Goal: Task Accomplishment & Management: Use online tool/utility

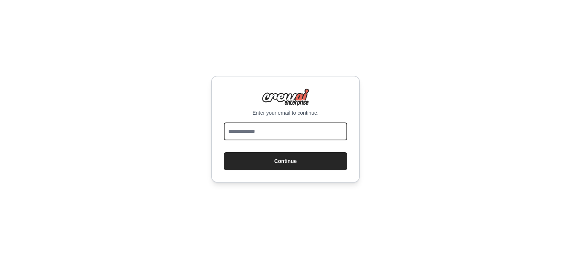
click at [328, 132] on input "email" at bounding box center [285, 132] width 123 height 18
type input "**********"
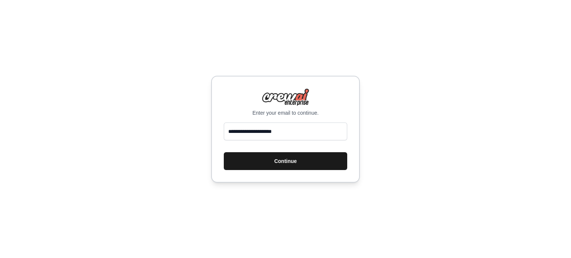
click at [294, 158] on button "Continue" at bounding box center [285, 161] width 123 height 18
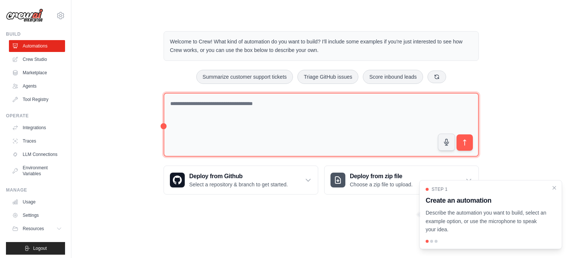
click at [338, 114] on textarea at bounding box center [321, 125] width 315 height 64
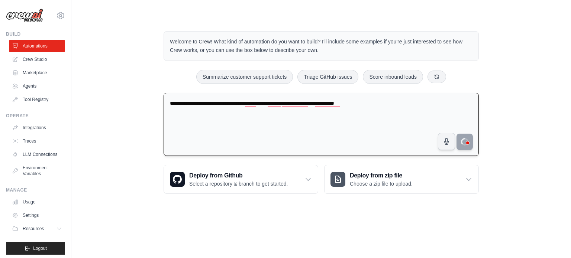
type textarea "**********"
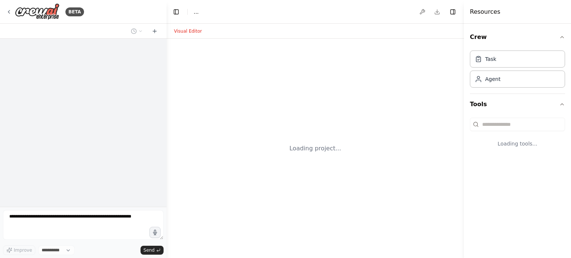
select select "****"
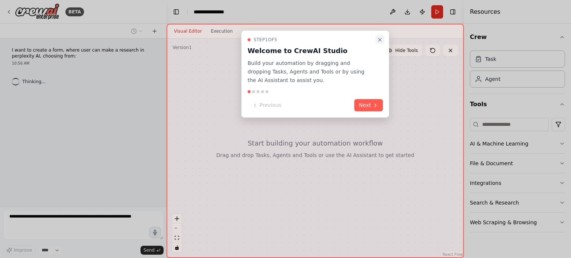
click at [379, 38] on icon "Close walkthrough" at bounding box center [379, 39] width 3 height 3
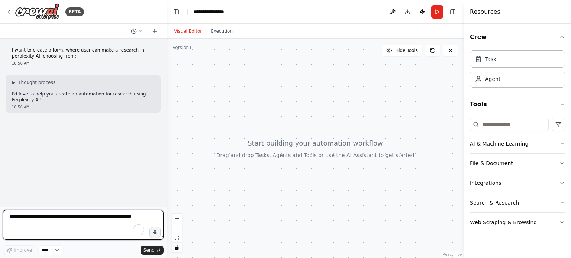
drag, startPoint x: 57, startPoint y: 55, endPoint x: 10, endPoint y: 52, distance: 46.9
click at [10, 52] on div "I want to create a form, where user can make a research in perplexity AI, choos…" at bounding box center [83, 57] width 155 height 25
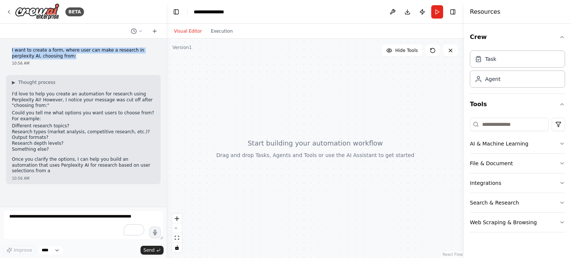
drag, startPoint x: 42, startPoint y: 54, endPoint x: 12, endPoint y: 50, distance: 31.1
click at [12, 50] on div "I want to create a form, where user can make a research in perplexity AI, choos…" at bounding box center [83, 57] width 155 height 25
copy p "I want to create a form, where user can make a research in perplexity AI, choos…"
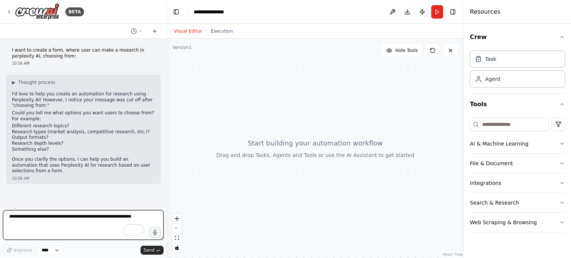
click at [97, 229] on textarea "To enrich screen reader interactions, please activate Accessibility in Grammarl…" at bounding box center [83, 225] width 161 height 30
paste textarea "**********"
type textarea "**********"
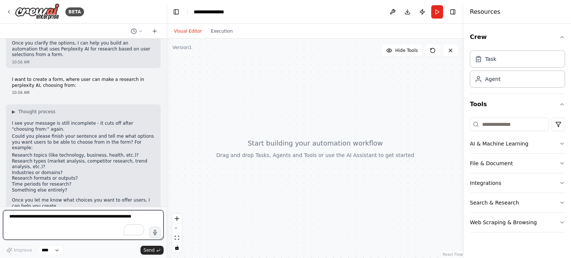
scroll to position [122, 0]
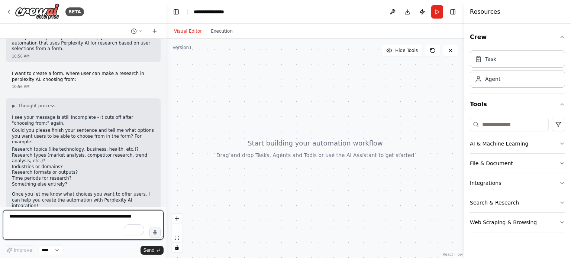
click at [71, 224] on textarea "To enrich screen reader interactions, please activate Accessibility in Grammarl…" at bounding box center [83, 225] width 161 height 30
paste textarea "**********"
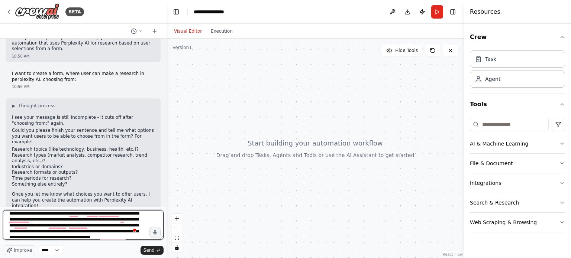
scroll to position [3, 0]
click at [78, 214] on textarea "**********" at bounding box center [83, 225] width 161 height 30
click at [35, 220] on textarea "**********" at bounding box center [83, 225] width 161 height 30
type textarea "**********"
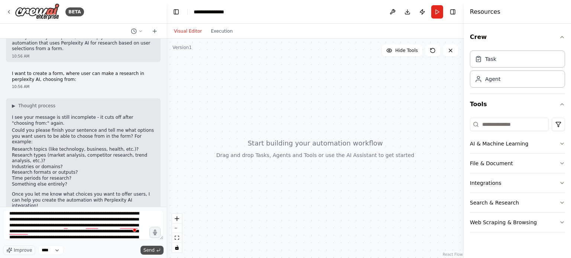
click at [150, 248] on span "Send" at bounding box center [148, 251] width 11 height 6
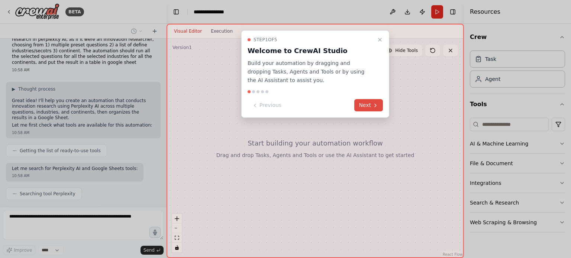
scroll to position [338, 0]
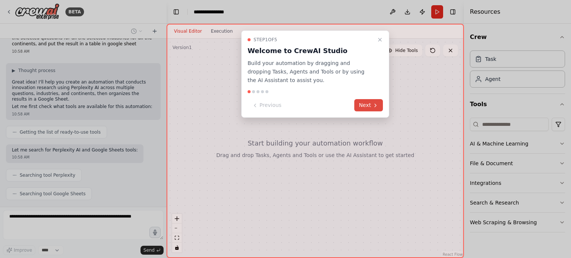
click at [374, 102] on button "Next" at bounding box center [368, 105] width 29 height 12
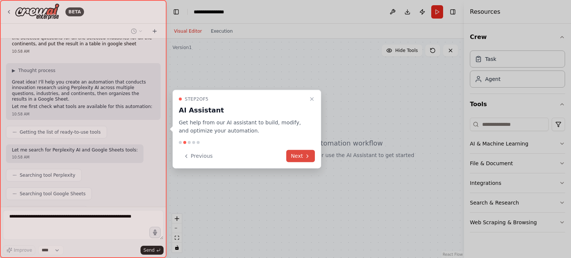
scroll to position [357, 0]
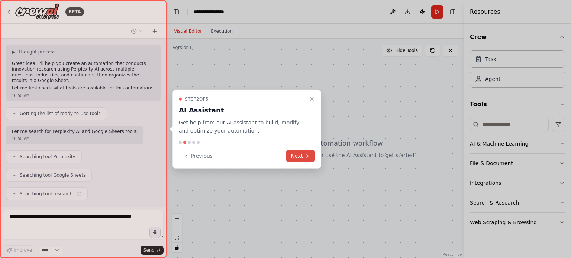
click at [303, 154] on button "Next" at bounding box center [300, 156] width 29 height 12
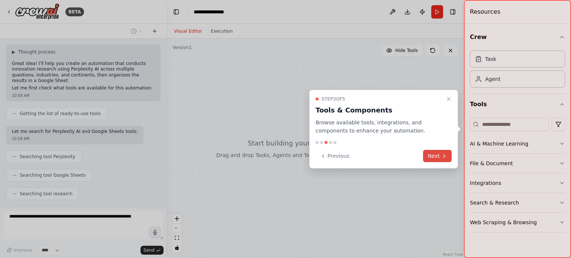
scroll to position [375, 0]
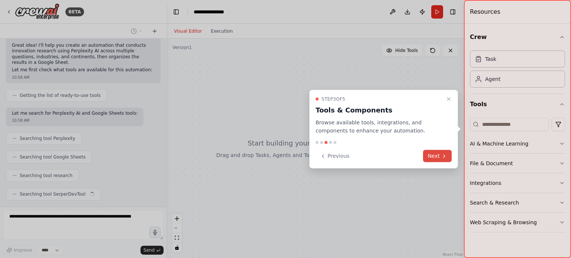
click at [438, 155] on button "Next" at bounding box center [437, 156] width 29 height 12
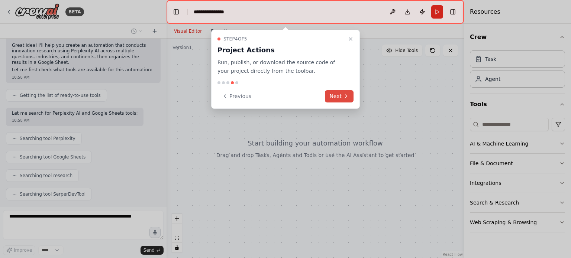
click at [332, 95] on button "Next" at bounding box center [339, 96] width 29 height 12
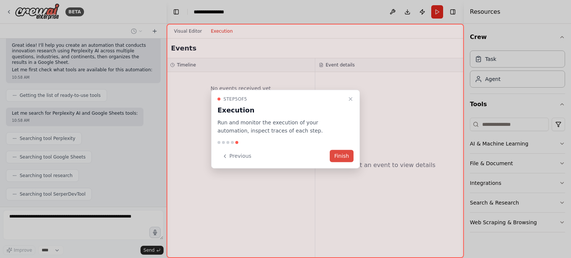
click at [338, 155] on button "Finish" at bounding box center [342, 156] width 24 height 12
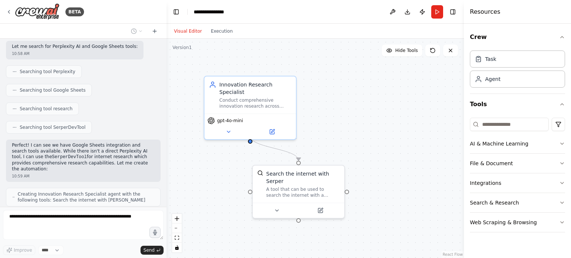
scroll to position [466, 0]
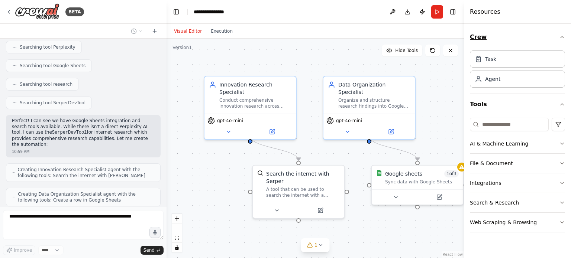
click at [561, 36] on icon "button" at bounding box center [562, 37] width 6 height 6
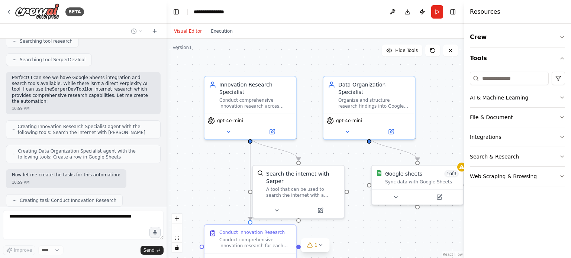
scroll to position [528, 0]
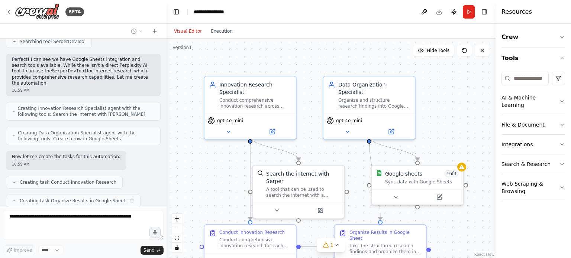
drag, startPoint x: 464, startPoint y: 129, endPoint x: 507, endPoint y: 120, distance: 43.7
click at [507, 120] on div "Resources Crew Tools AI & Machine Learning File & Document Integrations Search …" at bounding box center [532, 129] width 75 height 258
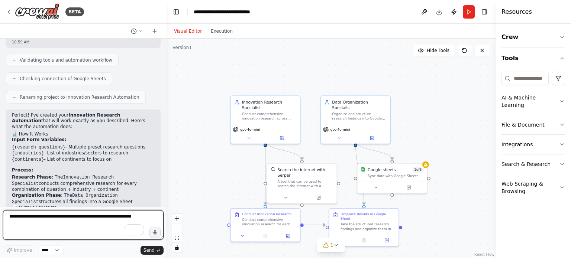
scroll to position [755, 0]
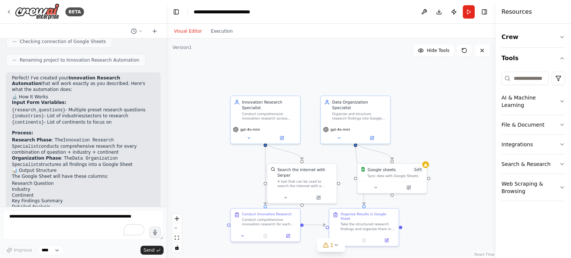
click at [52, 108] on code "{research_questions}" at bounding box center [39, 110] width 54 height 5
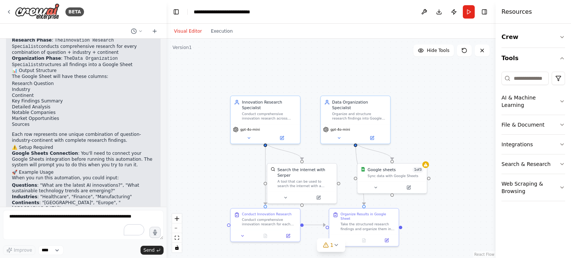
scroll to position [866, 0]
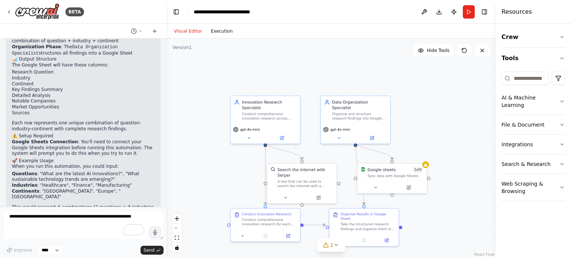
click at [219, 34] on button "Execution" at bounding box center [221, 31] width 31 height 9
click at [192, 29] on button "Visual Editor" at bounding box center [188, 31] width 37 height 9
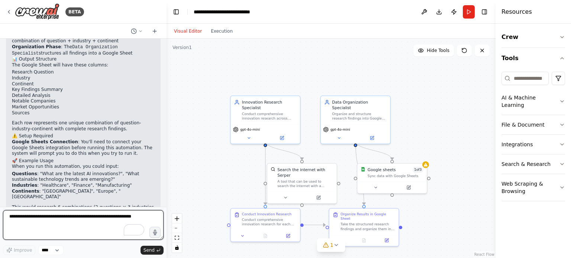
click at [91, 213] on textarea "To enrich screen reader interactions, please activate Accessibility in Grammarl…" at bounding box center [83, 225] width 161 height 30
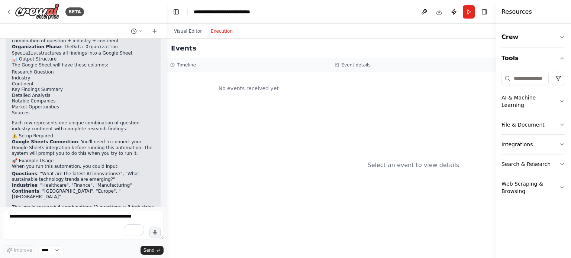
click at [214, 33] on button "Execution" at bounding box center [221, 31] width 31 height 9
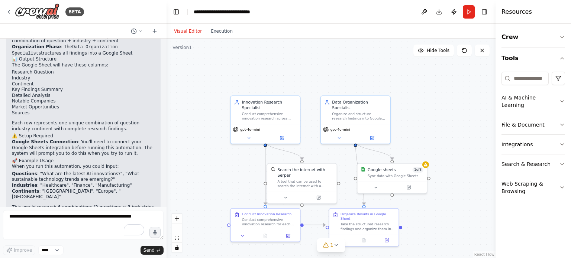
click at [195, 31] on button "Visual Editor" at bounding box center [188, 31] width 37 height 9
click at [468, 11] on button "Run" at bounding box center [469, 11] width 12 height 13
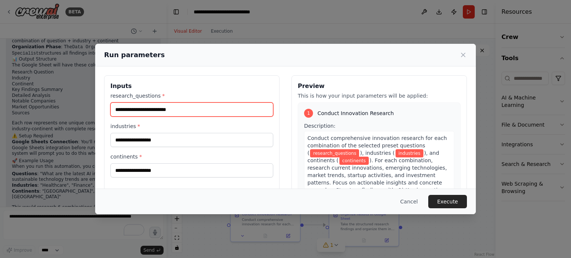
click at [141, 106] on input "research_questions *" at bounding box center [191, 110] width 163 height 14
paste input "**********"
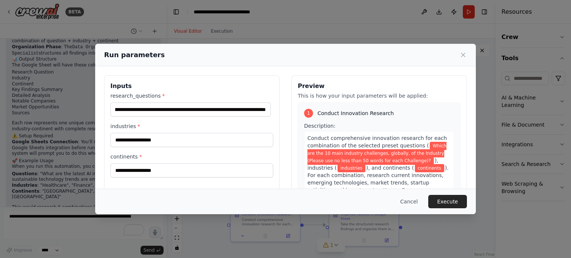
scroll to position [0, 0]
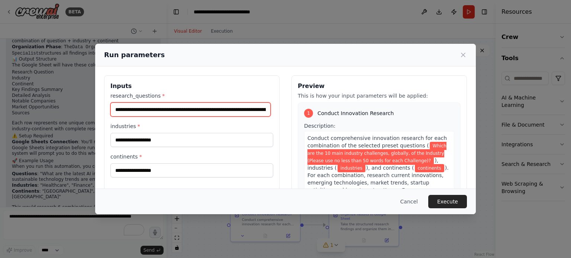
click at [248, 106] on input "**********" at bounding box center [190, 110] width 160 height 14
paste input "**********"
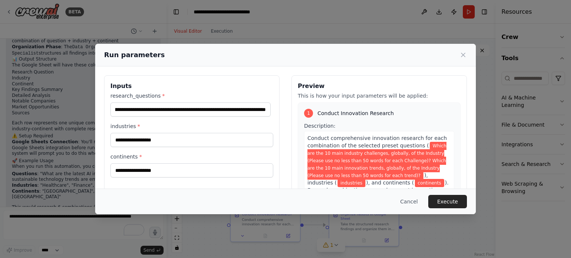
scroll to position [0, 0]
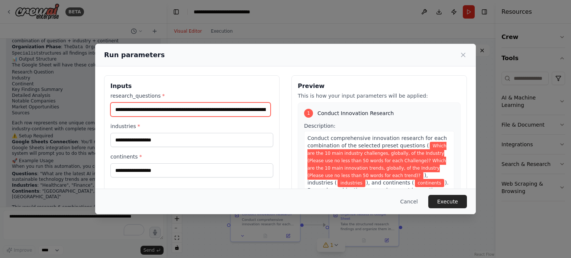
click at [253, 110] on input "**********" at bounding box center [190, 110] width 160 height 14
paste input "**********"
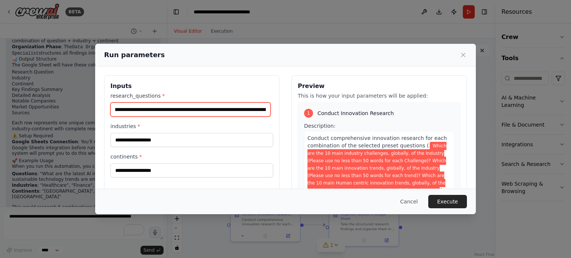
scroll to position [0, 697]
click at [157, 111] on input "**********" at bounding box center [190, 110] width 160 height 14
type input "**********"
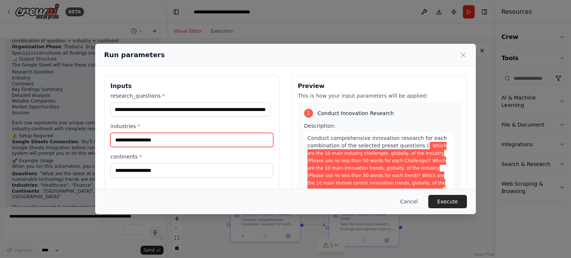
scroll to position [0, 0]
click at [161, 138] on input "industries *" at bounding box center [191, 140] width 163 height 14
paste input "**********"
click at [261, 142] on input "**********" at bounding box center [190, 140] width 160 height 14
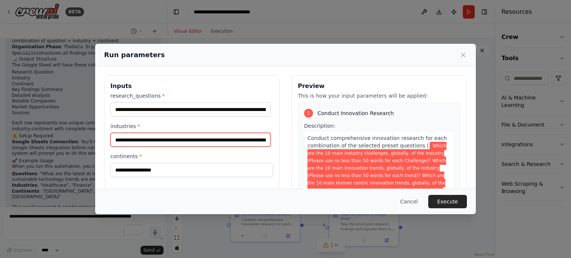
scroll to position [0, 62]
paste input "**********"
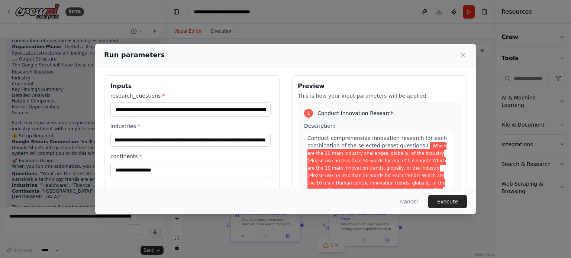
scroll to position [0, 0]
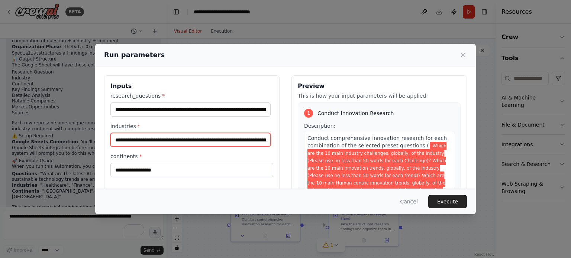
click at [260, 136] on input "**********" at bounding box center [190, 140] width 160 height 14
paste input "**********"
type input "**********"
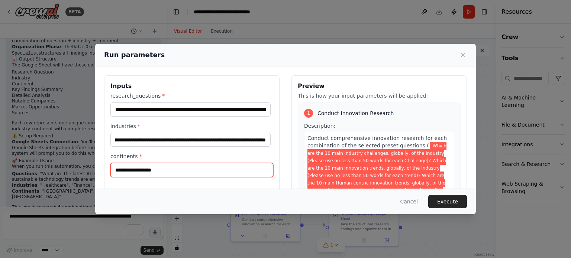
click at [239, 171] on input "continents *" at bounding box center [191, 170] width 163 height 14
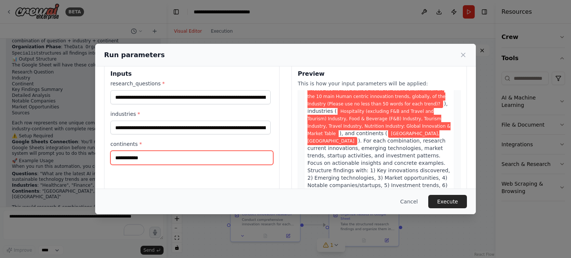
scroll to position [0, 0]
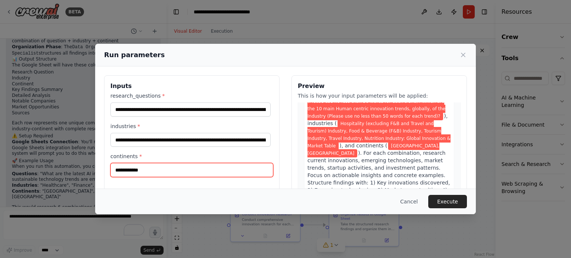
type input "**********"
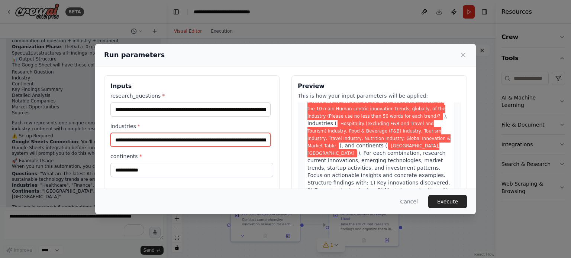
click at [252, 139] on input "**********" at bounding box center [190, 140] width 160 height 14
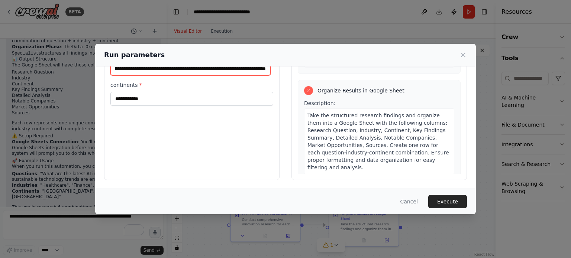
scroll to position [223, 0]
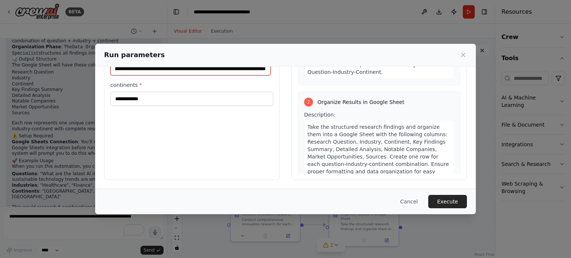
type input "**********"
click at [381, 127] on span "Take the structured research findings and organize them into a Google Sheet wit…" at bounding box center [378, 153] width 142 height 58
click at [351, 125] on span "Take the structured research findings and organize them into a Google Sheet wit…" at bounding box center [378, 153] width 142 height 58
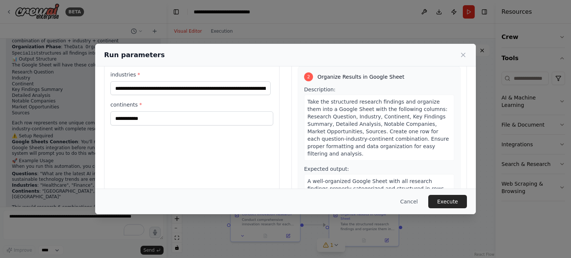
scroll to position [71, 0]
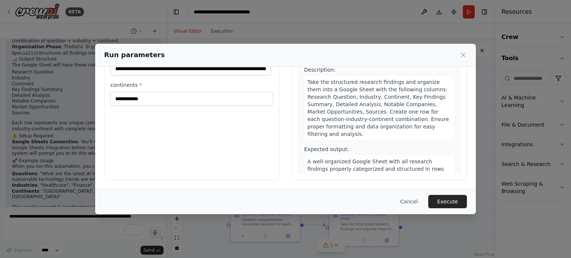
click at [447, 200] on button "Execute" at bounding box center [447, 201] width 39 height 13
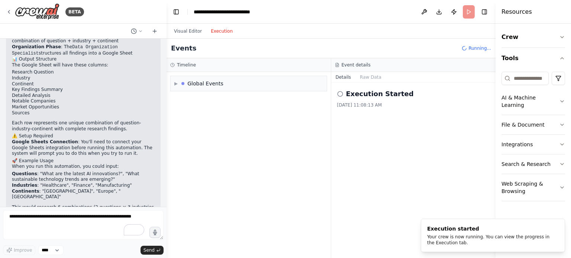
click at [219, 32] on button "Execution" at bounding box center [221, 31] width 31 height 9
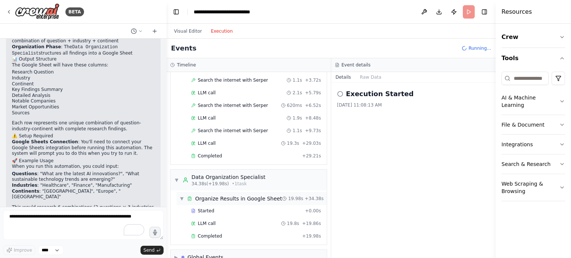
scroll to position [75, 0]
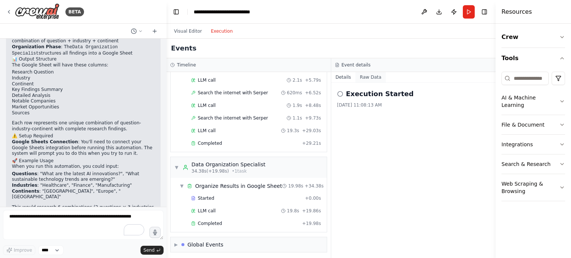
click at [370, 79] on button "Raw Data" at bounding box center [370, 77] width 30 height 10
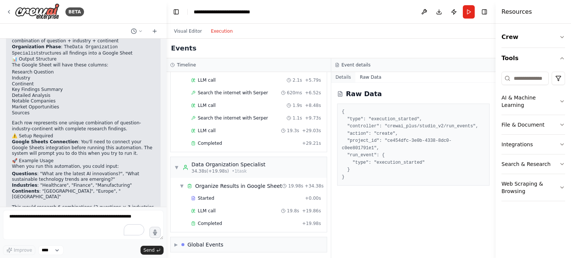
click at [348, 75] on button "Details" at bounding box center [343, 77] width 25 height 10
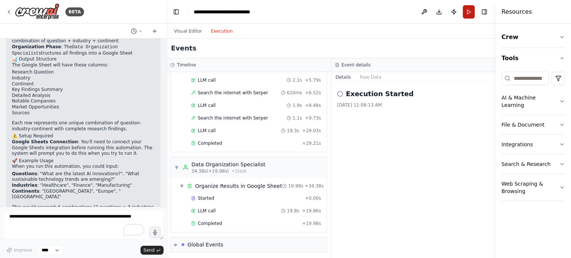
click at [468, 13] on button "Run" at bounding box center [469, 11] width 12 height 13
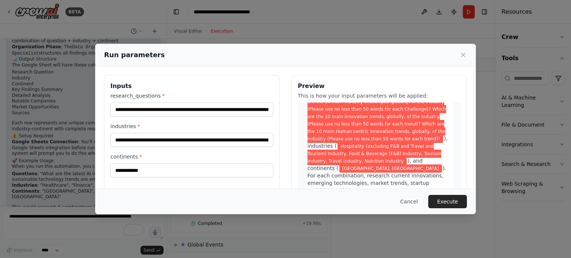
scroll to position [74, 0]
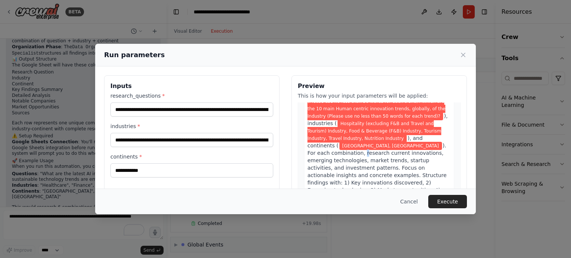
click at [338, 147] on span "). For each combination, research current innovations, emerging technologies, m…" at bounding box center [377, 175] width 140 height 65
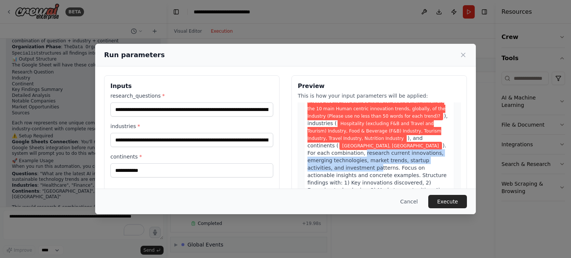
click at [337, 145] on span "). For each combination, research current innovations, emerging technologies, m…" at bounding box center [377, 175] width 140 height 65
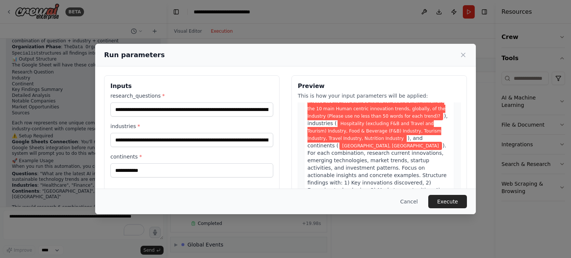
click at [339, 123] on span "Hospitality (excluding F&B and Travel and Tourism) Industry, Food & Beverage (F…" at bounding box center [374, 131] width 134 height 23
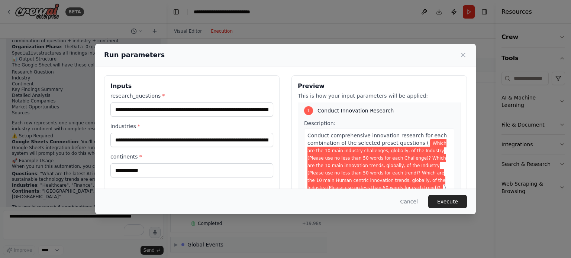
scroll to position [0, 0]
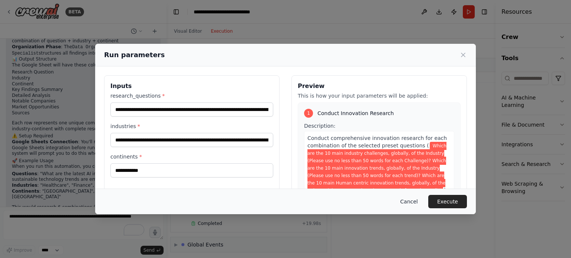
click at [418, 203] on button "Cancel" at bounding box center [408, 201] width 29 height 13
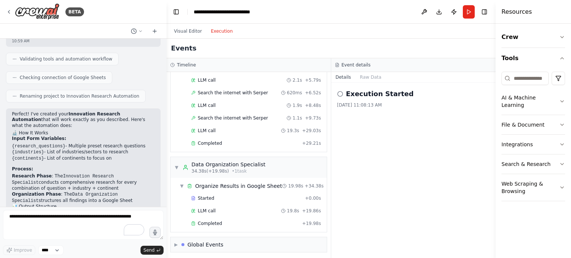
scroll to position [718, 0]
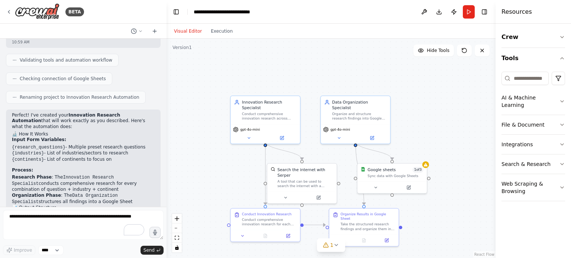
click at [191, 29] on button "Visual Editor" at bounding box center [188, 31] width 37 height 9
click at [249, 135] on icon at bounding box center [248, 137] width 4 height 4
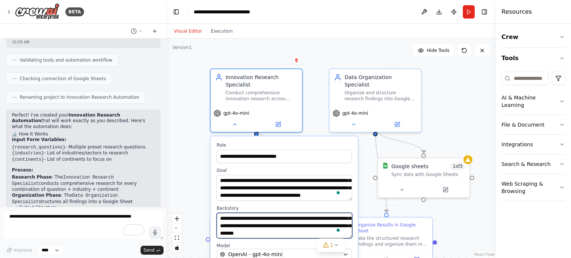
scroll to position [0, 0]
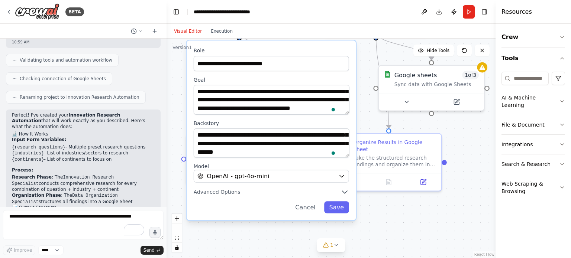
drag, startPoint x: 312, startPoint y: 99, endPoint x: 310, endPoint y: 17, distance: 82.2
click at [311, 13] on main "**********" at bounding box center [331, 129] width 329 height 258
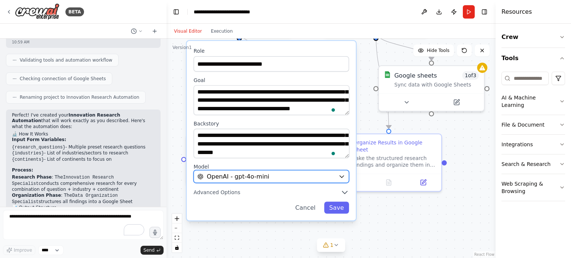
click at [344, 174] on icon "button" at bounding box center [341, 177] width 7 height 7
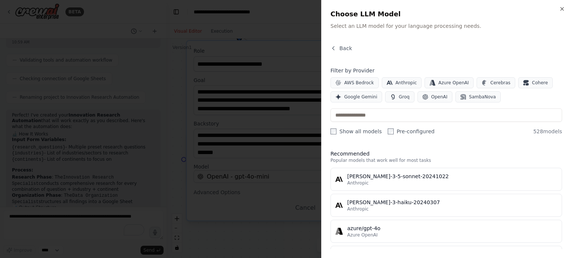
click at [561, 258] on div at bounding box center [285, 258] width 571 height 0
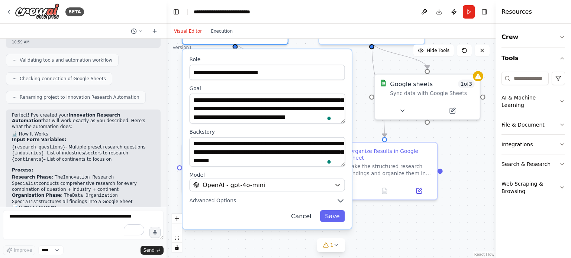
click at [310, 210] on button "Cancel" at bounding box center [301, 216] width 30 height 12
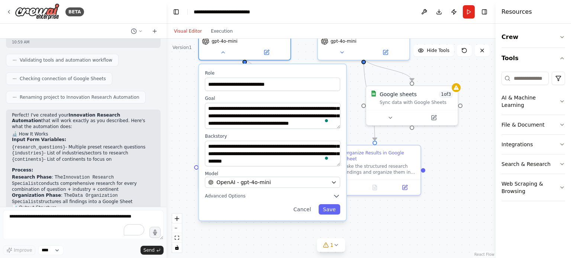
click at [186, 83] on div ".deletable-edge-delete-btn { width: 20px; height: 20px; border: 0px solid #ffff…" at bounding box center [331, 149] width 329 height 220
click at [307, 205] on button "Cancel" at bounding box center [302, 210] width 26 height 10
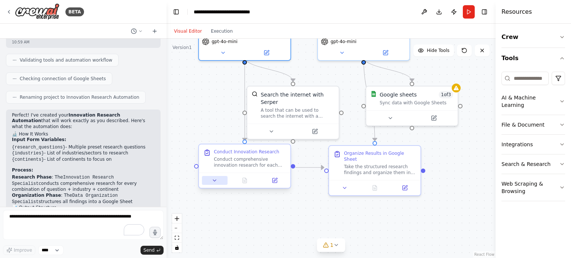
click at [216, 183] on icon at bounding box center [215, 181] width 6 height 6
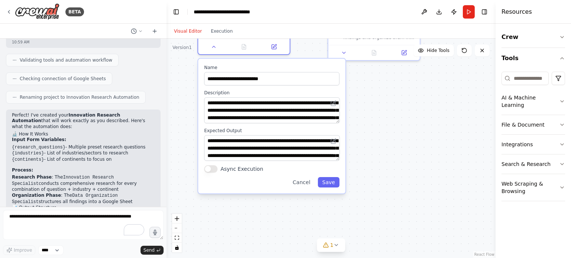
drag, startPoint x: 369, startPoint y: 216, endPoint x: 368, endPoint y: 76, distance: 139.8
click at [368, 76] on div ".deletable-edge-delete-btn { width: 20px; height: 20px; border: 0px solid #ffff…" at bounding box center [331, 149] width 329 height 220
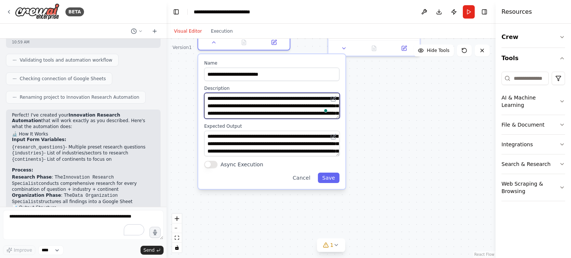
click at [223, 113] on textarea "**********" at bounding box center [272, 106] width 136 height 26
type textarea "**********"
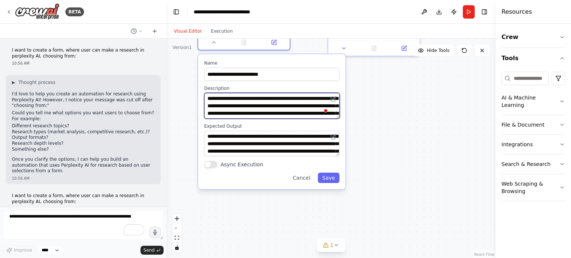
scroll to position [15, 0]
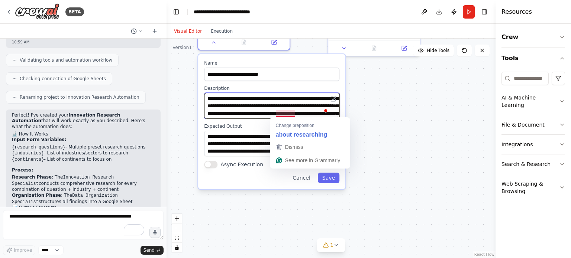
click at [273, 112] on textarea "**********" at bounding box center [272, 106] width 136 height 26
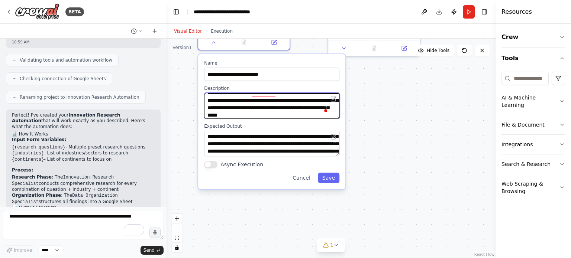
scroll to position [0, 0]
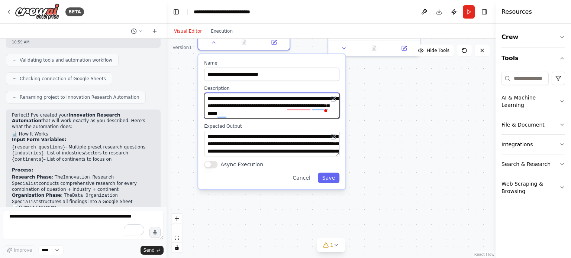
type textarea "**********"
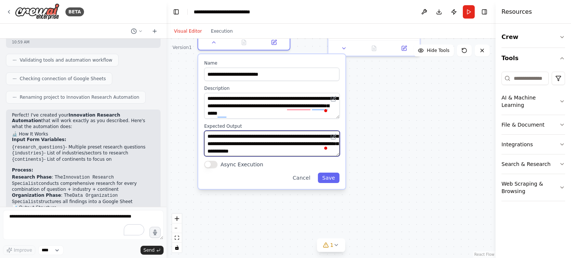
click at [229, 136] on textarea "**********" at bounding box center [272, 144] width 136 height 26
type textarea "**********"
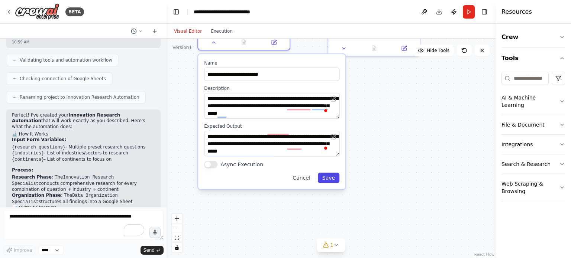
click at [330, 177] on button "Save" at bounding box center [329, 178] width 22 height 10
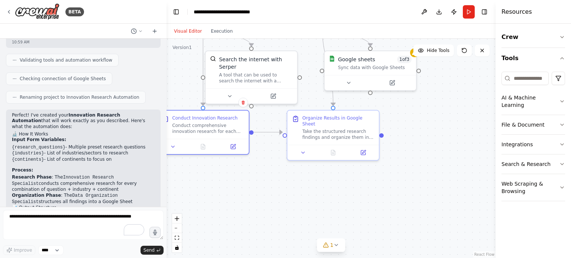
drag, startPoint x: 364, startPoint y: 126, endPoint x: 323, endPoint y: 232, distance: 112.9
click at [323, 232] on div ".deletable-edge-delete-btn { width: 20px; height: 20px; border: 0px solid #ffff…" at bounding box center [331, 149] width 329 height 220
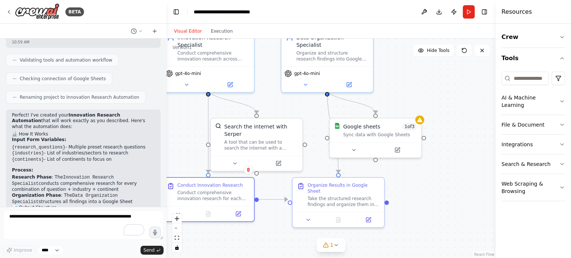
drag, startPoint x: 439, startPoint y: 154, endPoint x: 444, endPoint y: 220, distance: 66.7
click at [444, 220] on div ".deletable-edge-delete-btn { width: 20px; height: 20px; border: 0px solid #ffff…" at bounding box center [331, 149] width 329 height 220
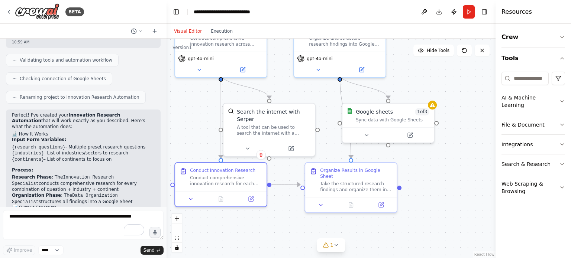
drag, startPoint x: 404, startPoint y: 81, endPoint x: 417, endPoint y: 43, distance: 40.2
click at [417, 43] on div ".deletable-edge-delete-btn { width: 20px; height: 20px; border: 0px solid #ffff…" at bounding box center [331, 149] width 329 height 220
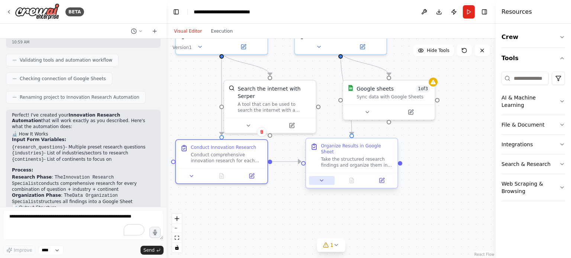
click at [324, 178] on icon at bounding box center [322, 181] width 6 height 6
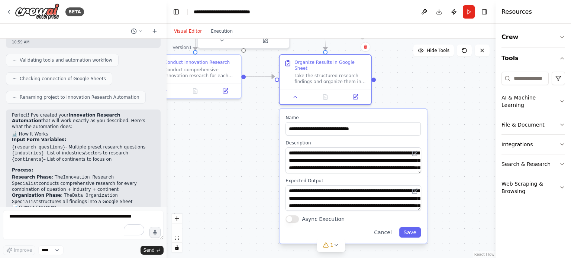
drag, startPoint x: 441, startPoint y: 159, endPoint x: 415, endPoint y: 74, distance: 89.1
click at [415, 74] on div ".deletable-edge-delete-btn { width: 20px; height: 20px; border: 0px solid #ffff…" at bounding box center [331, 149] width 329 height 220
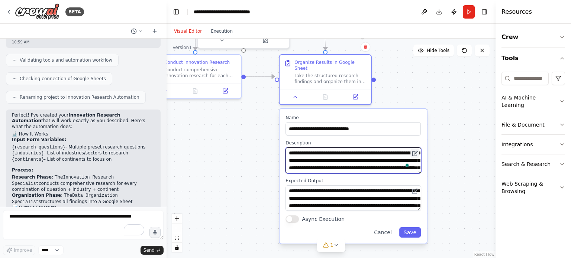
scroll to position [15, 0]
click at [387, 148] on textarea "**********" at bounding box center [353, 161] width 136 height 26
type textarea "**********"
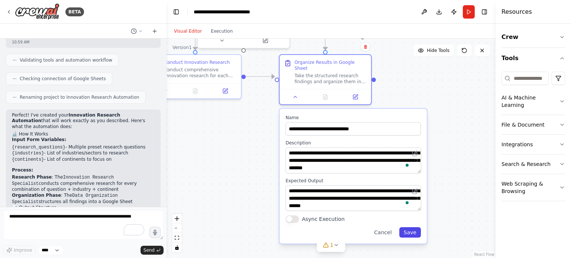
click at [414, 227] on button "Save" at bounding box center [410, 232] width 22 height 10
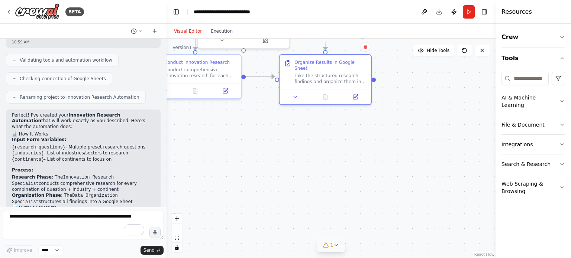
click at [336, 247] on icon at bounding box center [336, 245] width 6 height 6
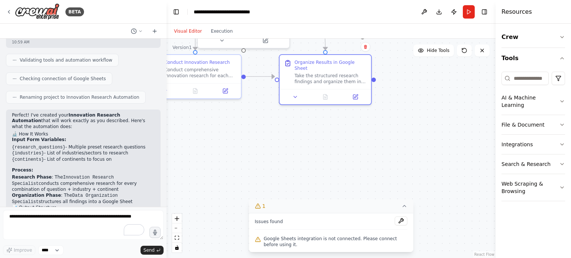
click at [325, 239] on span "Google Sheets integration is not connected. Please connect before using it." at bounding box center [336, 242] width 144 height 12
click at [401, 219] on button at bounding box center [401, 221] width 13 height 9
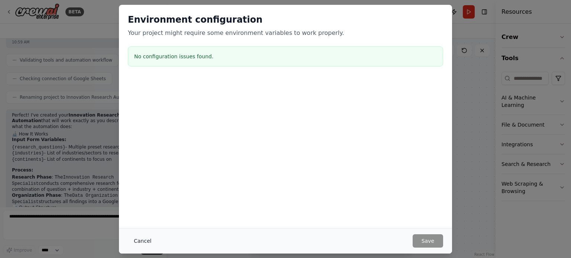
click at [142, 241] on button "Cancel" at bounding box center [142, 241] width 29 height 13
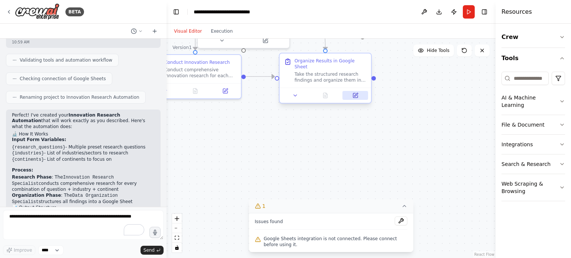
click at [356, 93] on icon at bounding box center [355, 95] width 4 height 4
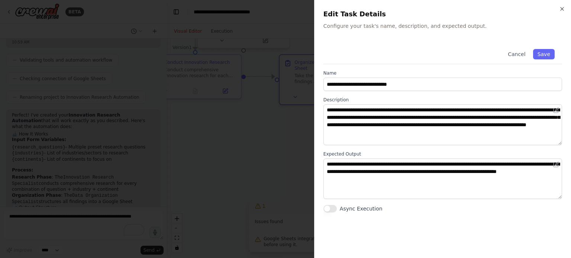
click at [562, 258] on div at bounding box center [285, 258] width 571 height 0
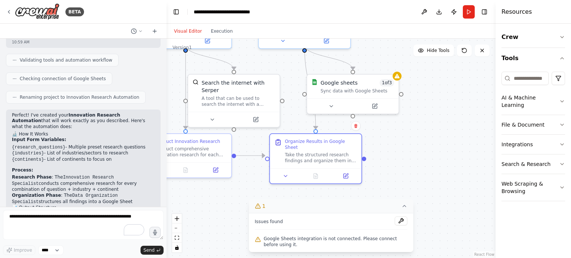
drag, startPoint x: 398, startPoint y: 117, endPoint x: 388, endPoint y: 196, distance: 79.8
click at [388, 196] on div ".deletable-edge-delete-btn { width: 20px; height: 20px; border: 0px solid #ffff…" at bounding box center [331, 149] width 329 height 220
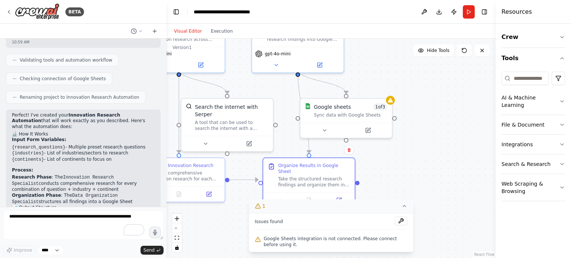
drag, startPoint x: 414, startPoint y: 128, endPoint x: 407, endPoint y: 152, distance: 25.1
click at [407, 152] on div ".deletable-edge-delete-btn { width: 20px; height: 20px; border: 0px solid #ffff…" at bounding box center [331, 149] width 329 height 220
click at [327, 131] on button at bounding box center [324, 129] width 42 height 9
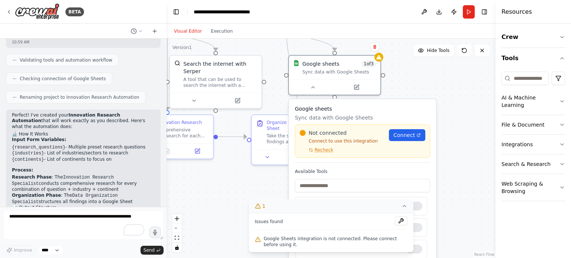
drag, startPoint x: 459, startPoint y: 144, endPoint x: 443, endPoint y: 88, distance: 58.0
click at [443, 88] on div ".deletable-edge-delete-btn { width: 20px; height: 20px; border: 0px solid #ffff…" at bounding box center [331, 149] width 329 height 220
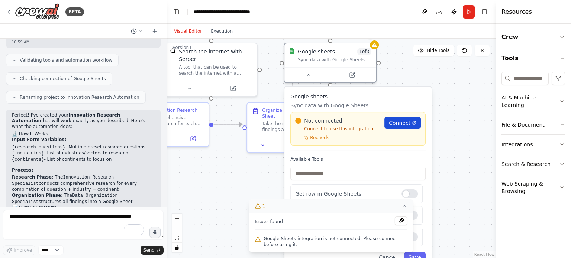
click at [407, 123] on span "Connect" at bounding box center [400, 122] width 22 height 7
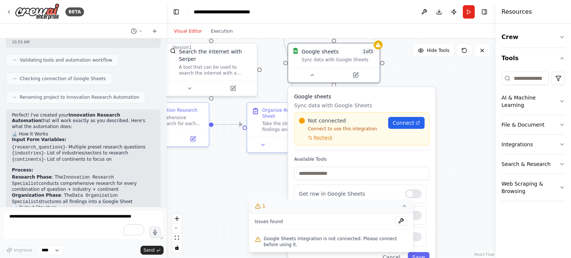
click at [404, 207] on icon at bounding box center [404, 206] width 6 height 6
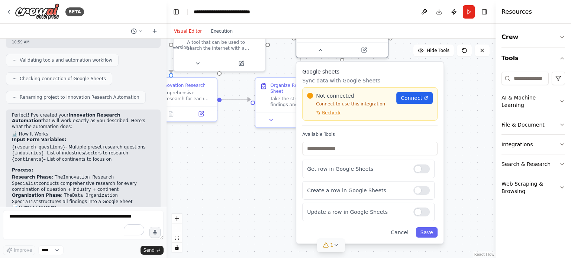
drag, startPoint x: 459, startPoint y: 151, endPoint x: 467, endPoint y: 127, distance: 25.9
click at [467, 127] on div ".deletable-edge-delete-btn { width: 20px; height: 20px; border: 0px solid #ffff…" at bounding box center [331, 149] width 329 height 220
click at [428, 230] on button "Save" at bounding box center [427, 232] width 22 height 10
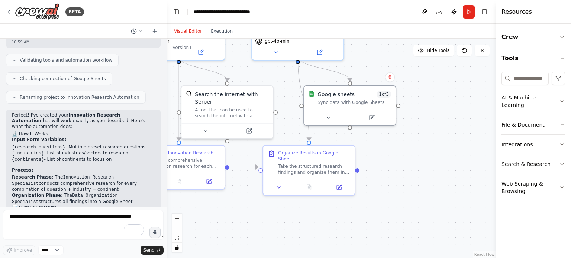
drag, startPoint x: 405, startPoint y: 118, endPoint x: 412, endPoint y: 188, distance: 71.0
click at [412, 188] on div ".deletable-edge-delete-btn { width: 20px; height: 20px; border: 0px solid #ffff…" at bounding box center [331, 149] width 329 height 220
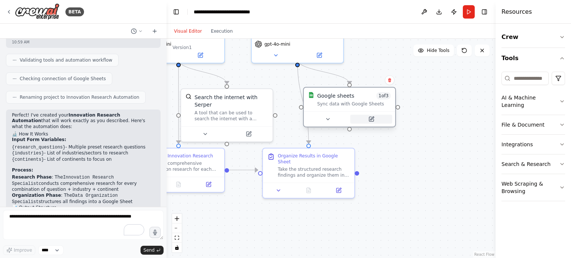
click at [372, 120] on icon at bounding box center [371, 119] width 4 height 4
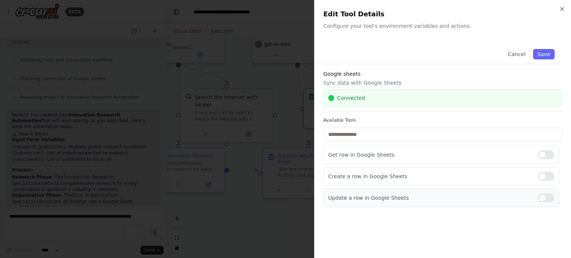
click at [551, 196] on div at bounding box center [546, 198] width 16 height 9
drag, startPoint x: 548, startPoint y: 53, endPoint x: 522, endPoint y: 65, distance: 28.6
click at [548, 53] on button "Save" at bounding box center [544, 54] width 22 height 10
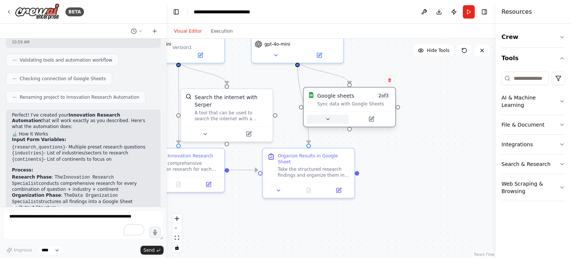
click at [328, 121] on icon at bounding box center [328, 119] width 6 height 6
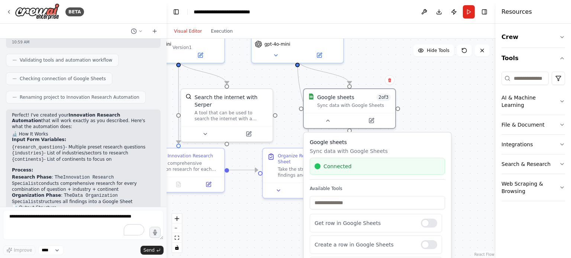
click at [299, 206] on div ".deletable-edge-delete-btn { width: 20px; height: 20px; border: 0px solid #ffff…" at bounding box center [331, 149] width 329 height 220
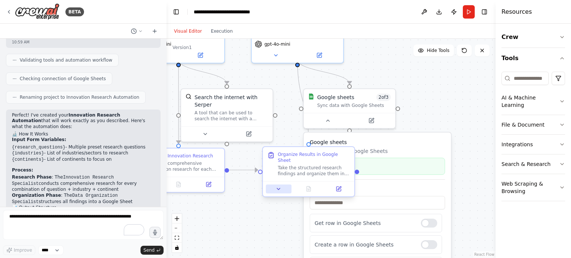
click at [278, 186] on icon at bounding box center [278, 189] width 6 height 6
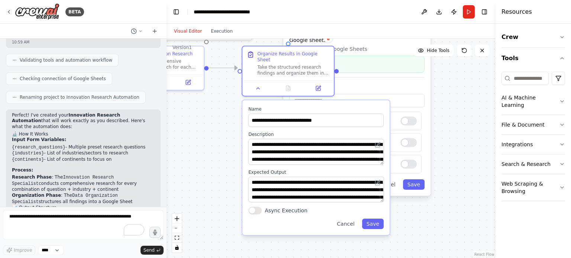
drag, startPoint x: 475, startPoint y: 165, endPoint x: 454, endPoint y: 65, distance: 102.1
click at [455, 65] on div ".deletable-edge-delete-btn { width: 20px; height: 20px; border: 0px solid #ffff…" at bounding box center [331, 149] width 329 height 220
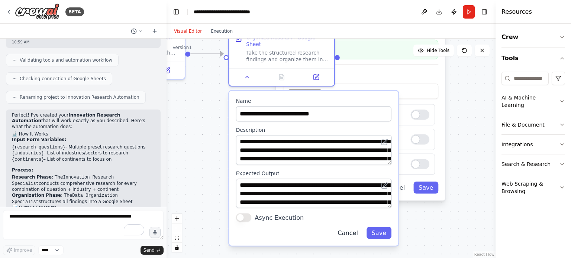
click at [355, 227] on button "Cancel" at bounding box center [348, 233] width 30 height 12
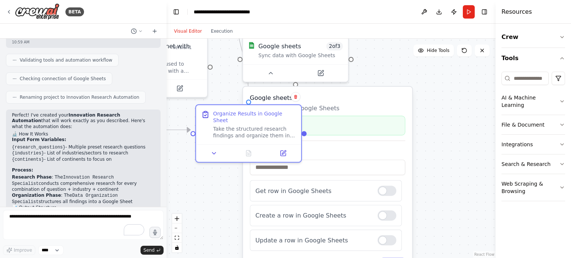
drag, startPoint x: 229, startPoint y: 153, endPoint x: 198, endPoint y: 224, distance: 77.3
click at [195, 227] on div ".deletable-edge-delete-btn { width: 20px; height: 20px; border: 0px solid #ffff…" at bounding box center [331, 149] width 329 height 220
click at [561, 122] on icon "button" at bounding box center [562, 125] width 6 height 6
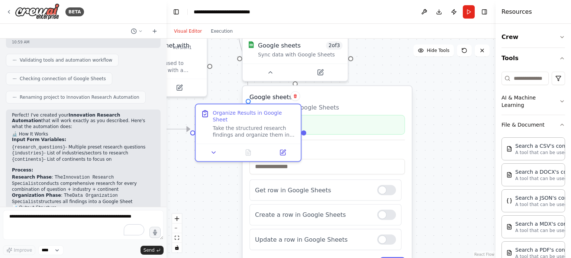
click at [217, 169] on div ".deletable-edge-delete-btn { width: 20px; height: 20px; border: 0px solid #ffff…" at bounding box center [331, 149] width 329 height 220
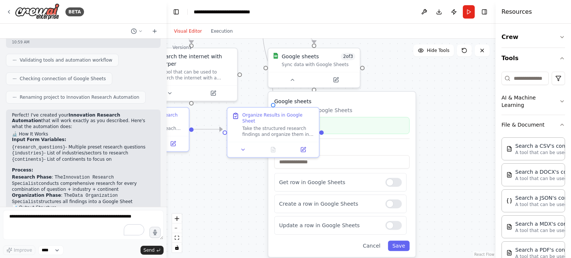
click at [406, 72] on div ".deletable-edge-delete-btn { width: 20px; height: 20px; border: 0px solid #ffff…" at bounding box center [331, 149] width 329 height 220
click at [467, 12] on button "Run" at bounding box center [469, 11] width 12 height 13
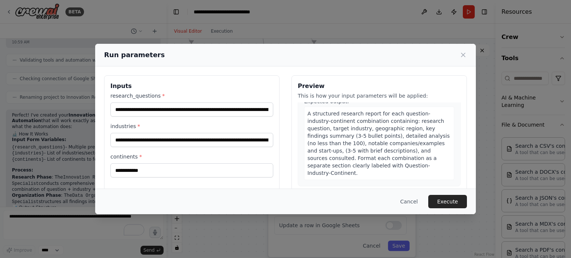
scroll to position [0, 0]
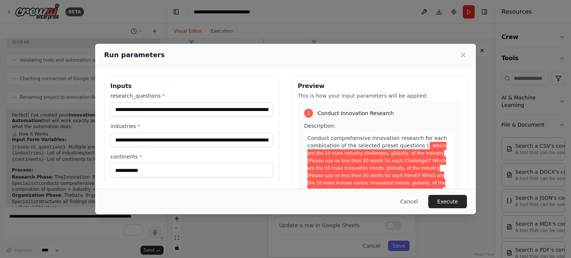
click at [463, 50] on div "Run parameters" at bounding box center [285, 55] width 363 height 10
click at [410, 197] on button "Cancel" at bounding box center [408, 201] width 29 height 13
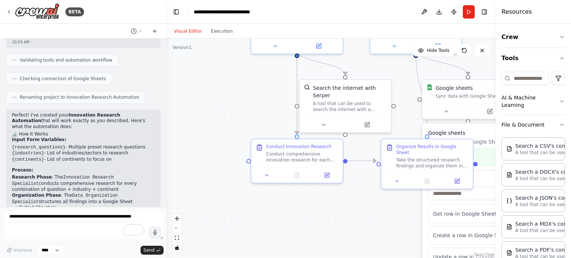
drag, startPoint x: 225, startPoint y: 172, endPoint x: 364, endPoint y: 184, distance: 140.3
click at [367, 186] on div ".deletable-edge-delete-btn { width: 20px; height: 20px; border: 0px solid #ffff…" at bounding box center [331, 149] width 329 height 220
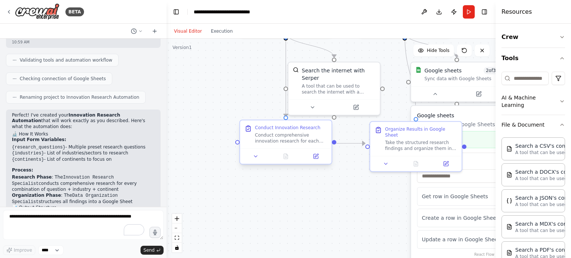
click at [257, 162] on div at bounding box center [285, 156] width 91 height 15
click at [259, 158] on button at bounding box center [256, 156] width 26 height 9
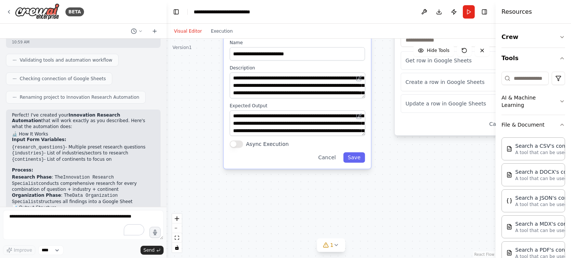
drag, startPoint x: 394, startPoint y: 203, endPoint x: 377, endPoint y: 58, distance: 146.0
click at [377, 58] on div ".deletable-edge-delete-btn { width: 20px; height: 20px; border: 0px solid #ffff…" at bounding box center [331, 149] width 329 height 220
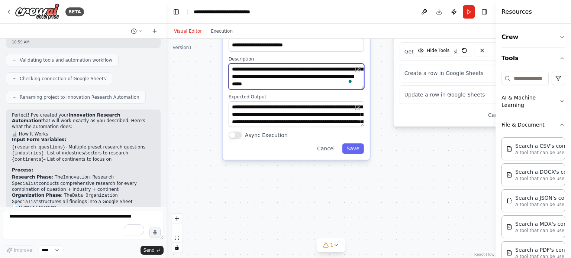
scroll to position [22, 0]
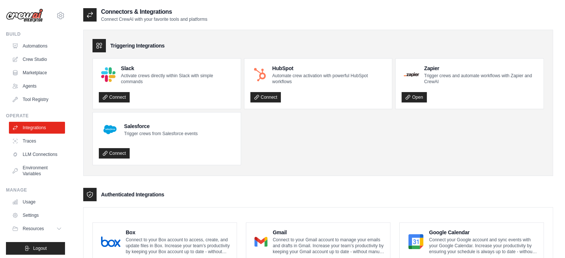
drag, startPoint x: 358, startPoint y: 185, endPoint x: 346, endPoint y: 116, distance: 70.2
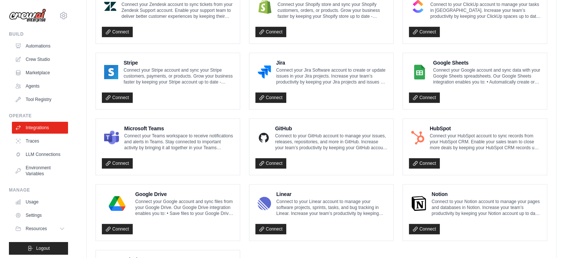
scroll to position [372, 0]
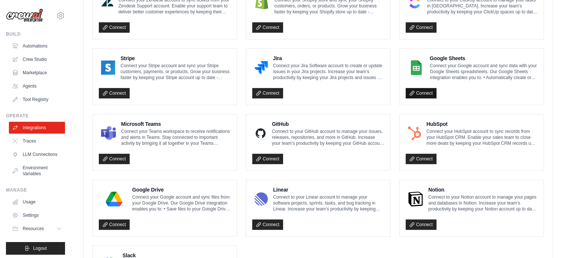
click at [421, 88] on link "Connect" at bounding box center [421, 93] width 31 height 10
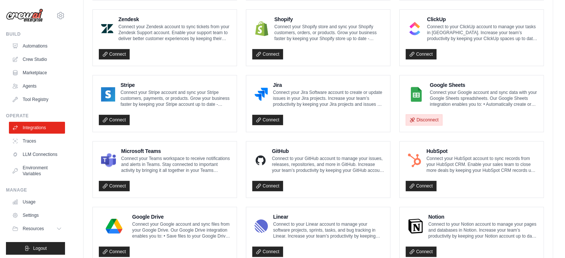
click at [426, 117] on button "Disconnect" at bounding box center [424, 119] width 37 height 11
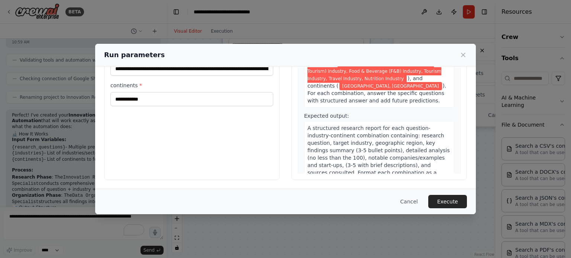
scroll to position [74, 0]
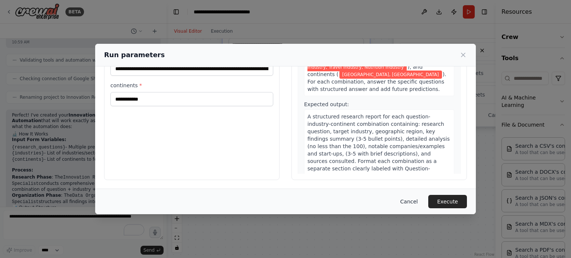
click at [410, 198] on button "Cancel" at bounding box center [408, 201] width 29 height 13
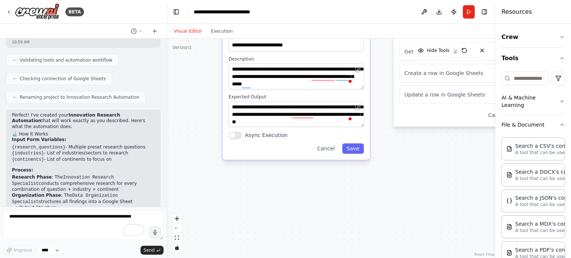
click at [356, 154] on div "**********" at bounding box center [296, 92] width 147 height 135
click at [355, 150] on button "Save" at bounding box center [353, 148] width 22 height 10
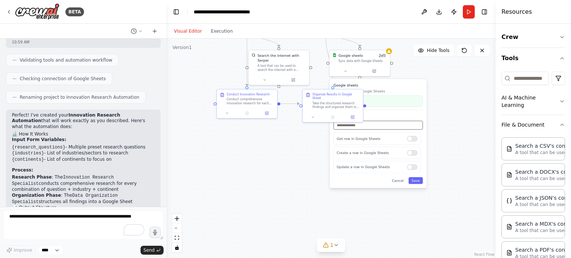
drag, startPoint x: 335, startPoint y: 123, endPoint x: 299, endPoint y: 177, distance: 64.1
click at [285, 180] on div ".deletable-edge-delete-btn { width: 20px; height: 20px; border: 0px solid #ffff…" at bounding box center [331, 149] width 329 height 220
click at [402, 183] on div "Google sheets Sync data with Google Sheets Connected Available Tools Get row in…" at bounding box center [379, 132] width 97 height 109
click at [399, 180] on button "Cancel" at bounding box center [398, 179] width 17 height 7
click at [469, 7] on button "Run" at bounding box center [469, 11] width 12 height 13
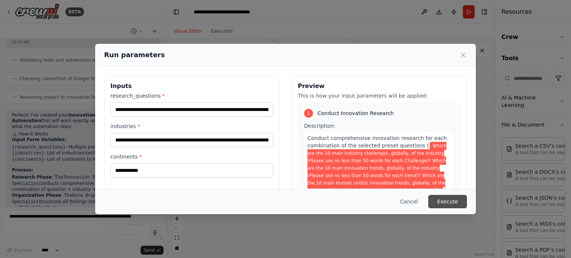
click at [451, 199] on button "Execute" at bounding box center [447, 201] width 39 height 13
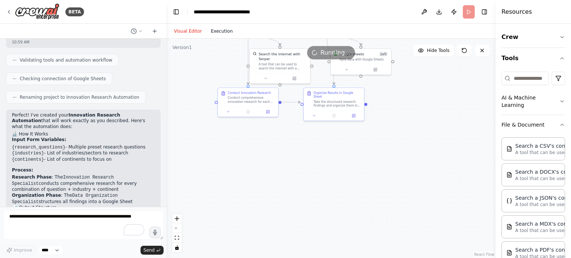
click at [225, 32] on button "Execution" at bounding box center [221, 31] width 31 height 9
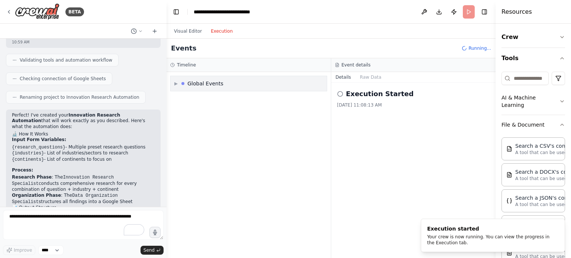
click at [176, 83] on span "▶" at bounding box center [175, 84] width 3 height 6
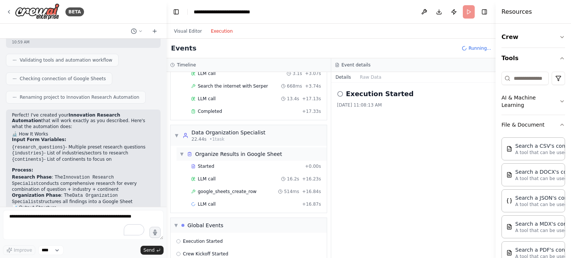
scroll to position [67, 0]
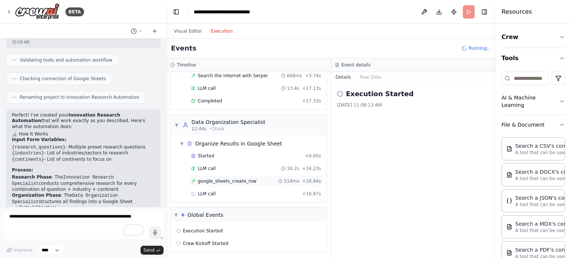
click at [236, 178] on span "google_sheets_create_row" at bounding box center [227, 181] width 59 height 6
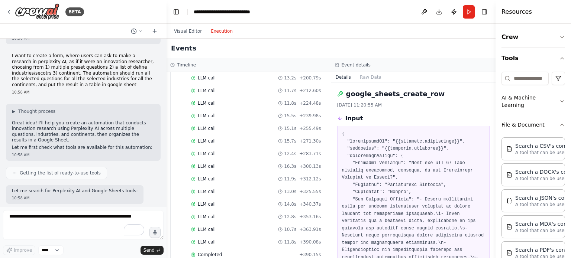
scroll to position [260, 0]
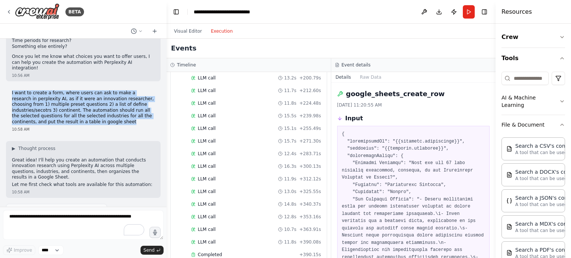
drag, startPoint x: 60, startPoint y: 103, endPoint x: 9, endPoint y: 74, distance: 58.6
click at [9, 87] on div "I want to create a form, where users can ask to make a research in perplexity A…" at bounding box center [83, 111] width 155 height 48
copy p "I want to create a form, where users can ask to make a research in perplexity A…"
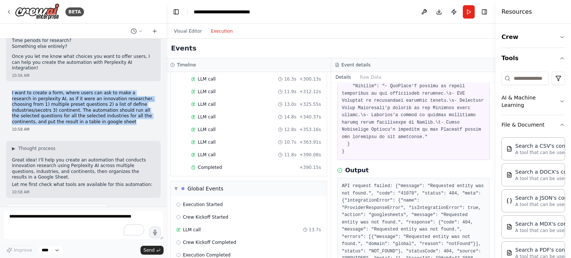
scroll to position [519, 0]
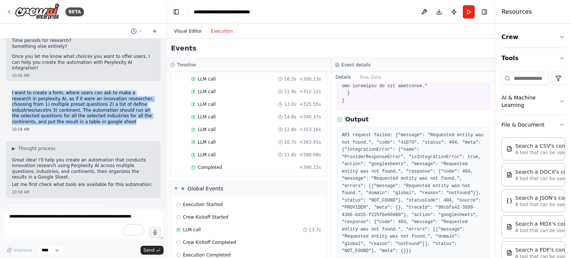
click at [181, 30] on button "Visual Editor" at bounding box center [188, 31] width 37 height 9
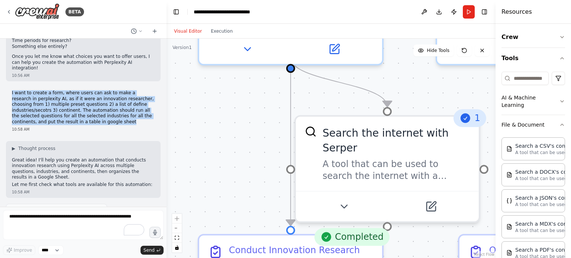
drag, startPoint x: 219, startPoint y: 64, endPoint x: 189, endPoint y: 226, distance: 164.8
click at [189, 226] on div ".deletable-edge-delete-btn { width: 20px; height: 20px; border: 0px solid #ffff…" at bounding box center [331, 149] width 329 height 220
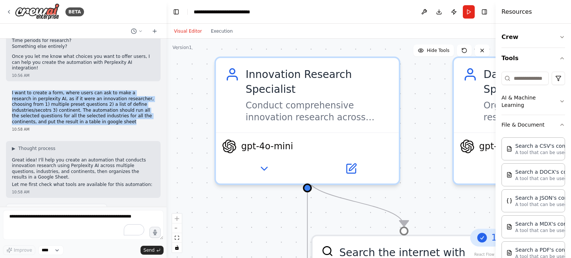
drag, startPoint x: 222, startPoint y: 115, endPoint x: 243, endPoint y: 222, distance: 109.1
click at [243, 222] on div ".deletable-edge-delete-btn { width: 20px; height: 20px; border: 0px solid #ffff…" at bounding box center [331, 149] width 329 height 220
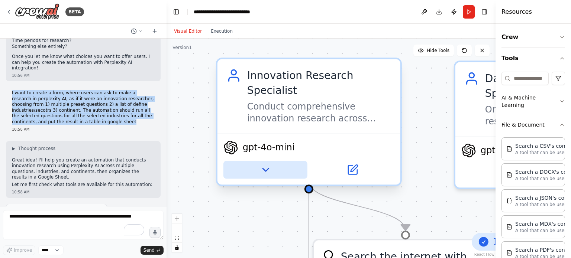
click at [266, 164] on icon at bounding box center [265, 170] width 12 height 12
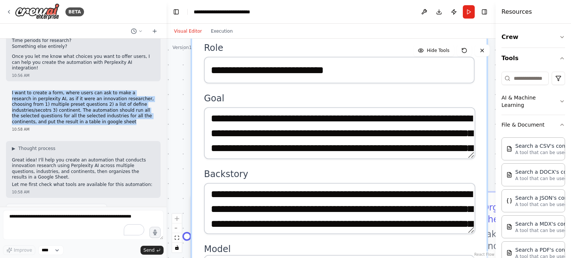
drag, startPoint x: 190, startPoint y: 171, endPoint x: 167, endPoint y: 6, distance: 166.6
click at [167, 6] on main "**********" at bounding box center [331, 129] width 329 height 258
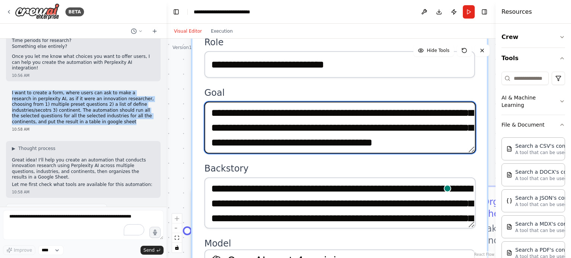
scroll to position [0, 0]
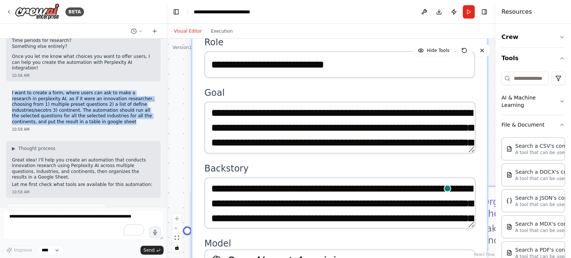
click at [178, 177] on div ".deletable-edge-delete-btn { width: 20px; height: 20px; border: 0px solid #ffff…" at bounding box center [331, 149] width 329 height 220
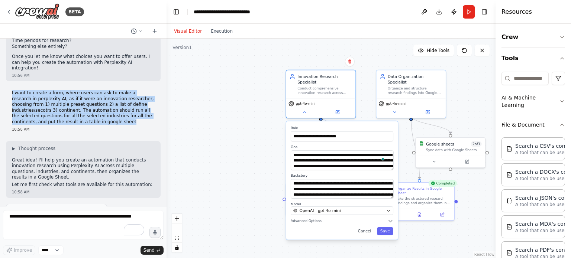
click at [366, 227] on button "Cancel" at bounding box center [365, 231] width 20 height 8
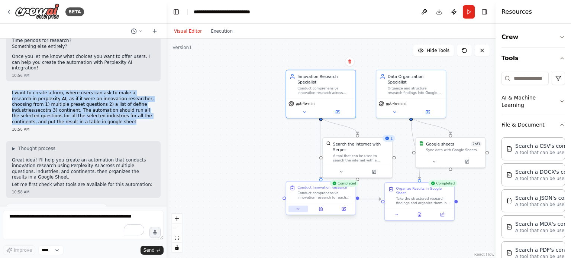
click at [299, 210] on icon at bounding box center [298, 209] width 4 height 4
click at [300, 207] on icon at bounding box center [298, 209] width 4 height 4
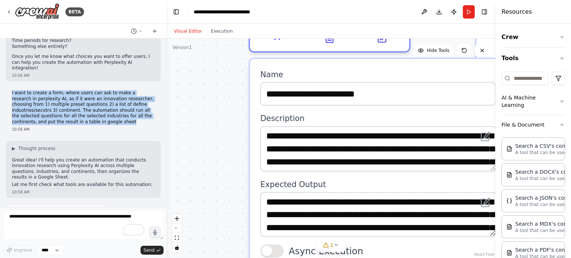
drag, startPoint x: 248, startPoint y: 155, endPoint x: 187, endPoint y: -12, distance: 177.6
click at [187, 0] on html "BETA I want to create a form, where user can make a research in perplexity AI, …" at bounding box center [285, 129] width 571 height 258
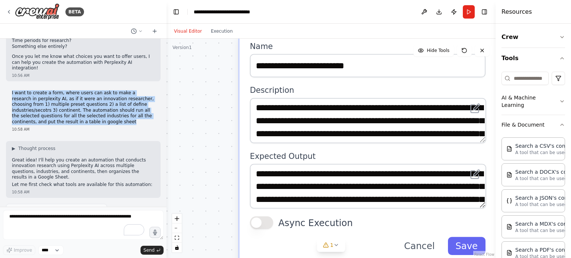
drag, startPoint x: 214, startPoint y: 125, endPoint x: 196, endPoint y: 68, distance: 59.0
click at [196, 68] on div ".deletable-edge-delete-btn { width: 20px; height: 20px; border: 0px solid #ffff…" at bounding box center [331, 149] width 329 height 220
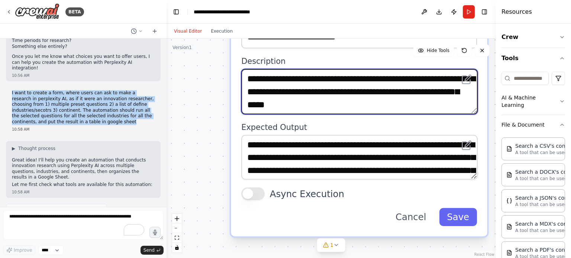
scroll to position [3, 0]
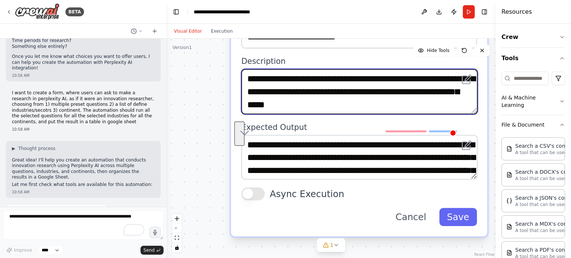
drag, startPoint x: 350, startPoint y: 90, endPoint x: 374, endPoint y: 100, distance: 25.8
click at [372, 100] on textarea "**********" at bounding box center [359, 91] width 236 height 45
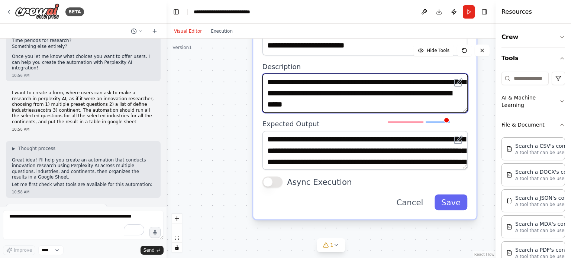
scroll to position [22, 0]
click at [396, 105] on textarea "**********" at bounding box center [365, 93] width 206 height 39
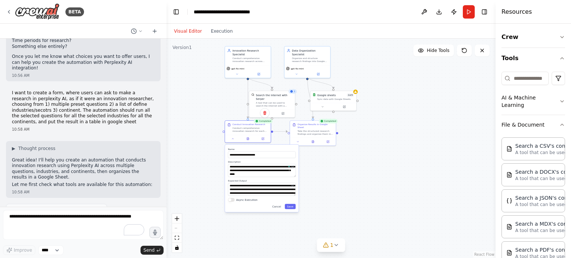
drag, startPoint x: 214, startPoint y: 102, endPoint x: 207, endPoint y: 169, distance: 67.2
click at [207, 169] on div ".deletable-edge-delete-btn { width: 20px; height: 20px; border: 0px solid #ffff…" at bounding box center [331, 149] width 329 height 220
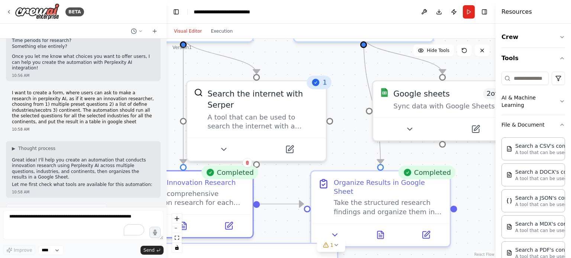
drag, startPoint x: 299, startPoint y: 104, endPoint x: 365, endPoint y: 157, distance: 84.9
click at [365, 157] on div ".deletable-edge-delete-btn { width: 20px; height: 20px; border: 0px solid #ffff…" at bounding box center [331, 149] width 329 height 220
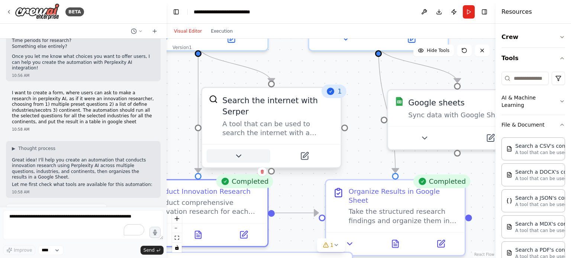
click at [241, 152] on icon at bounding box center [238, 156] width 9 height 9
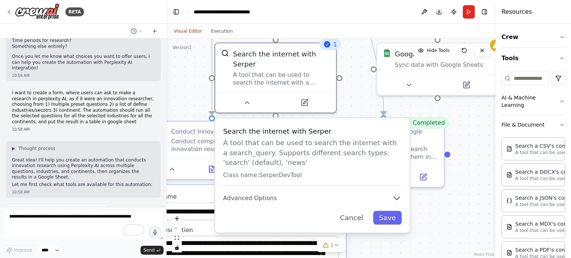
drag, startPoint x: 188, startPoint y: 135, endPoint x: 196, endPoint y: 80, distance: 55.6
click at [196, 80] on div ".deletable-edge-delete-btn { width: 20px; height: 20px; border: 0px solid #ffff…" at bounding box center [331, 149] width 329 height 220
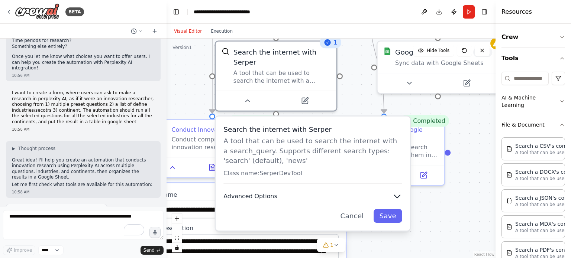
click at [245, 193] on span "Advanced Options" at bounding box center [250, 197] width 54 height 8
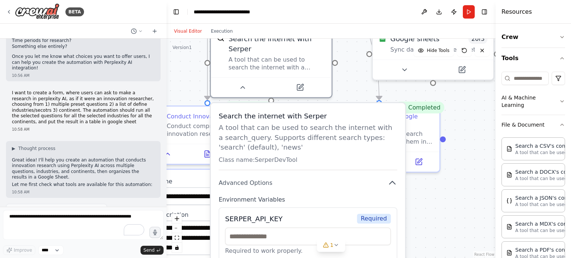
drag, startPoint x: 194, startPoint y: 87, endPoint x: 190, endPoint y: 75, distance: 12.9
click at [190, 75] on div ".deletable-edge-delete-btn { width: 20px; height: 20px; border: 0px solid #ffff…" at bounding box center [331, 149] width 329 height 220
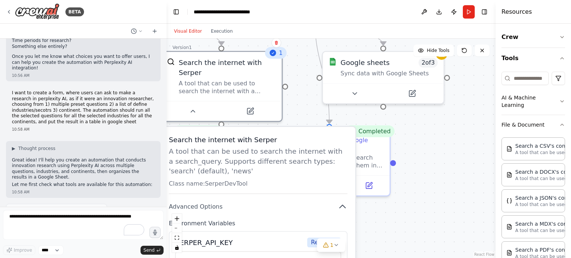
drag, startPoint x: 443, startPoint y: 207, endPoint x: 394, endPoint y: 230, distance: 55.2
click at [394, 230] on div ".deletable-edge-delete-btn { width: 20px; height: 20px; border: 0px solid #ffff…" at bounding box center [331, 149] width 329 height 220
click at [354, 93] on icon at bounding box center [355, 92] width 8 height 8
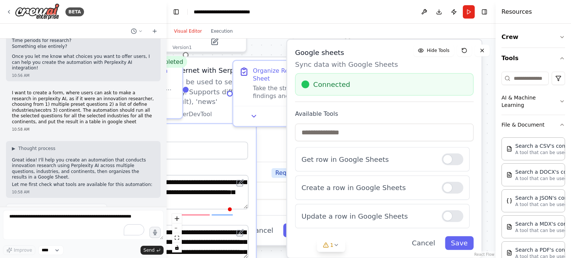
drag, startPoint x: 307, startPoint y: 92, endPoint x: 268, endPoint y: 25, distance: 77.3
click at [269, 25] on div "Visual Editor Execution Version 1 Hide Tools .deletable-edge-delete-btn { width…" at bounding box center [331, 141] width 329 height 235
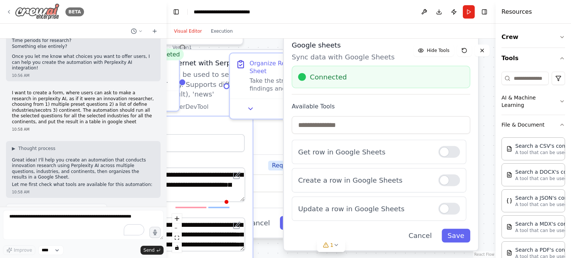
click at [35, 11] on img at bounding box center [37, 11] width 45 height 17
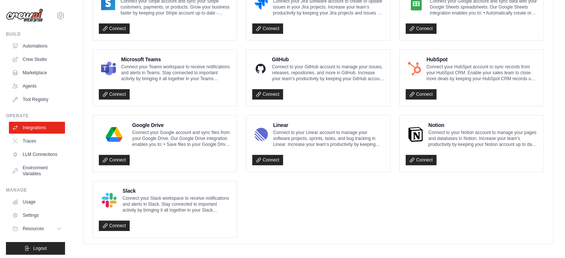
scroll to position [288, 0]
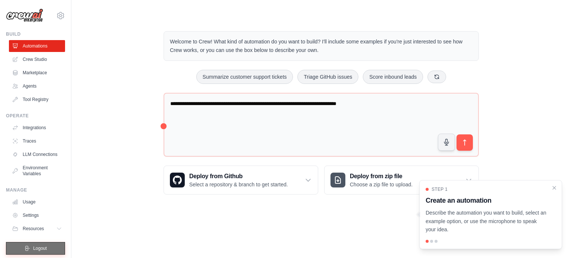
click at [31, 250] on button "Logout" at bounding box center [35, 248] width 59 height 13
